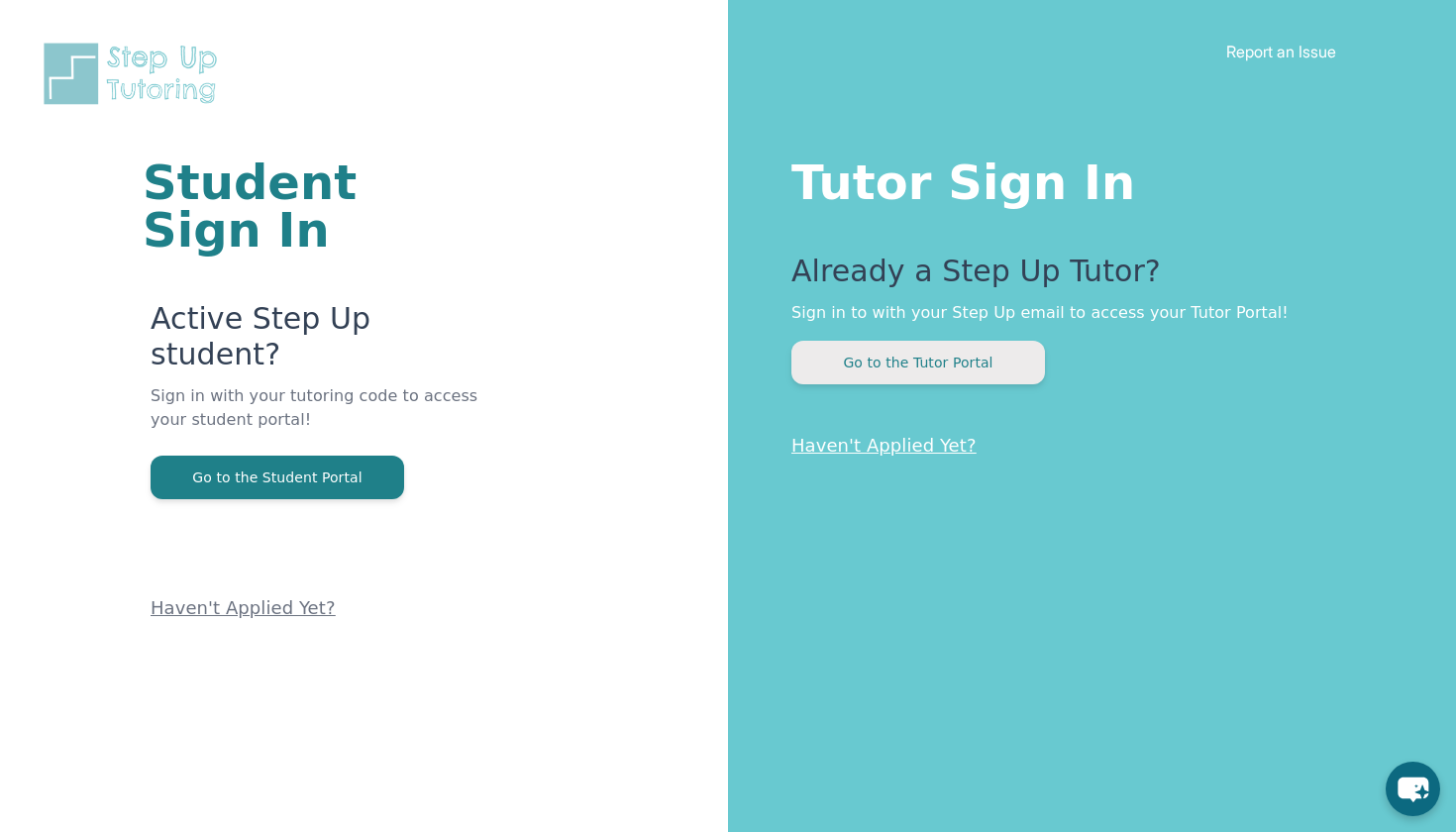
click at [868, 382] on button "Go to the Tutor Portal" at bounding box center [918, 363] width 254 height 44
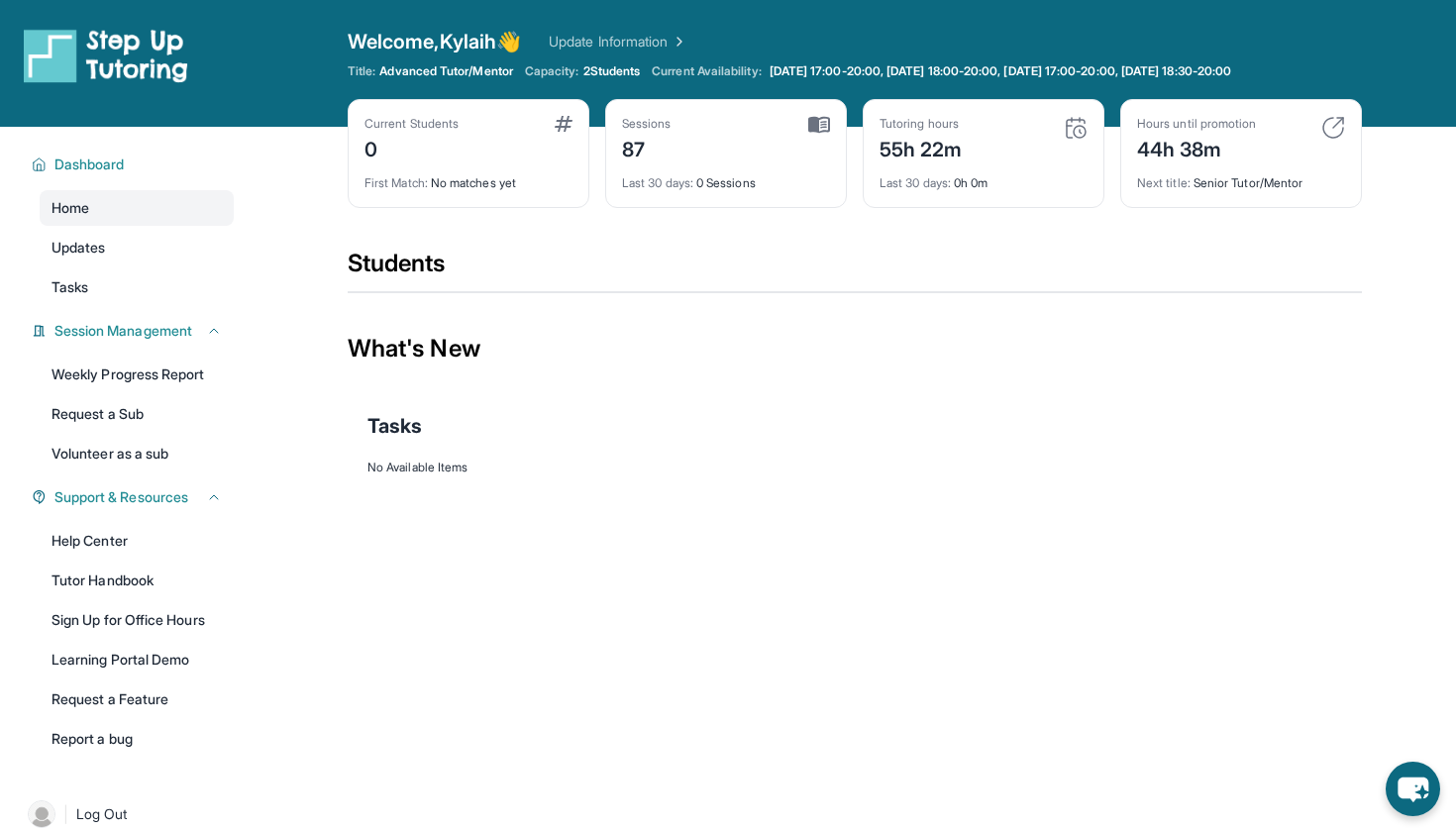
click at [608, 70] on span "2 Students" at bounding box center [612, 71] width 58 height 16
click at [1340, 73] on div "Title: Advanced Tutor/Mentor Capacity: 2 Students Current Availability: [DATE] …" at bounding box center [855, 71] width 1015 height 16
click at [1260, 69] on link "Monday 17:00-20:00, Tuesday 18:00-20:00, Wednesday 17:00-20:00, Thursday 18:30-…" at bounding box center [1012, 71] width 493 height 16
